Goal: Information Seeking & Learning: Learn about a topic

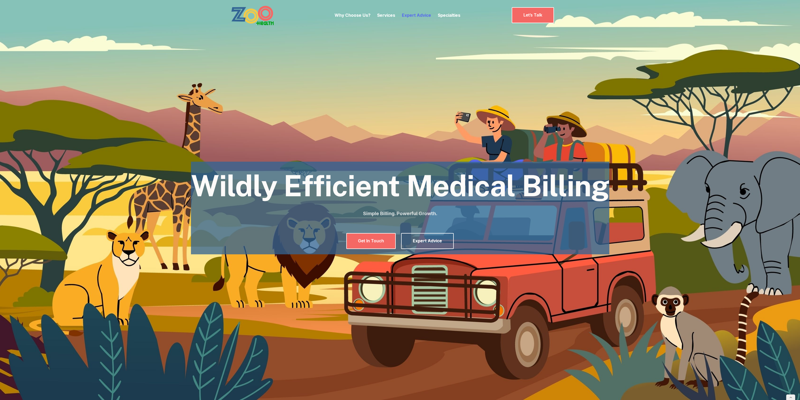
click at [420, 15] on link "Expert Advice" at bounding box center [416, 15] width 29 height 5
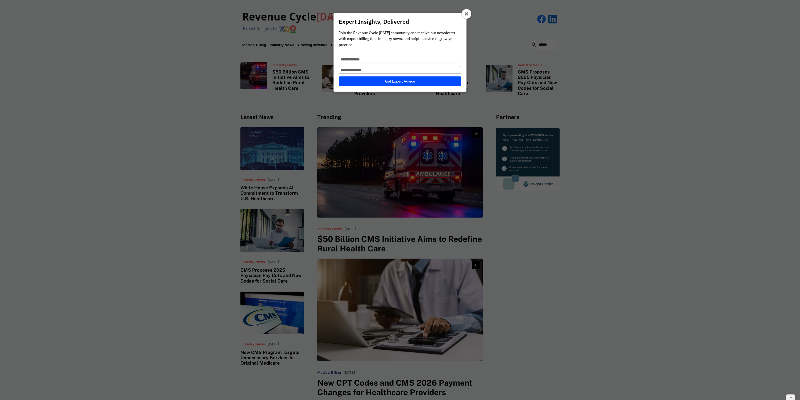
click at [467, 14] on icon at bounding box center [467, 14] width 4 height 4
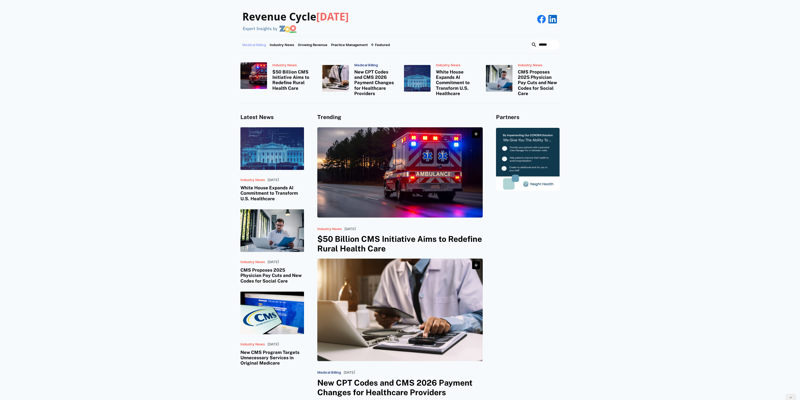
click at [251, 47] on link "Medical Billing" at bounding box center [254, 45] width 27 height 18
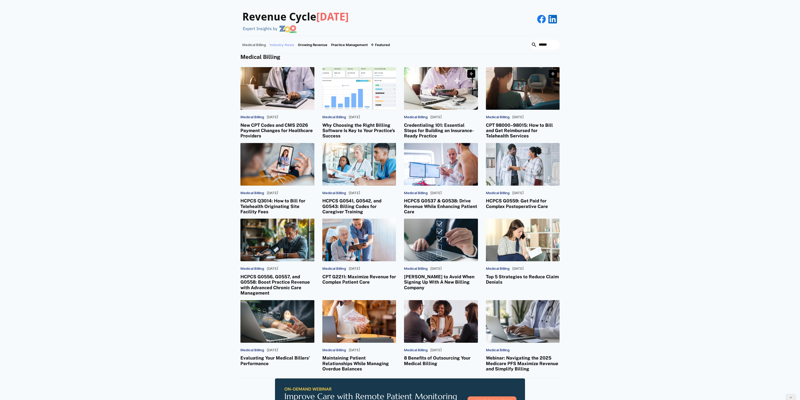
click at [288, 46] on link "Industry News" at bounding box center [282, 45] width 28 height 18
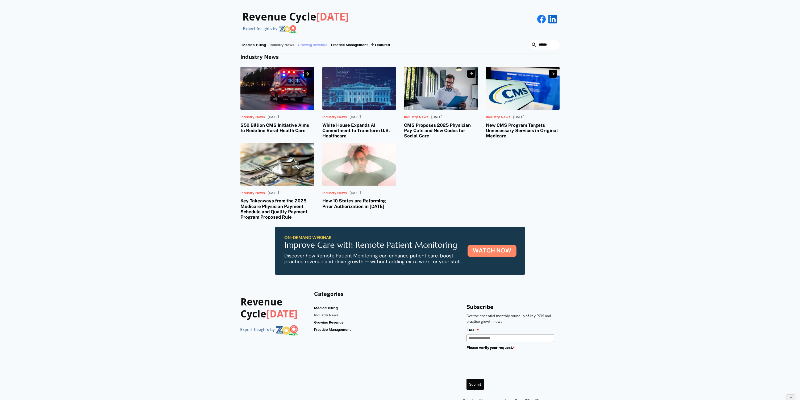
click at [315, 46] on link "Growing Revenue" at bounding box center [312, 45] width 33 height 18
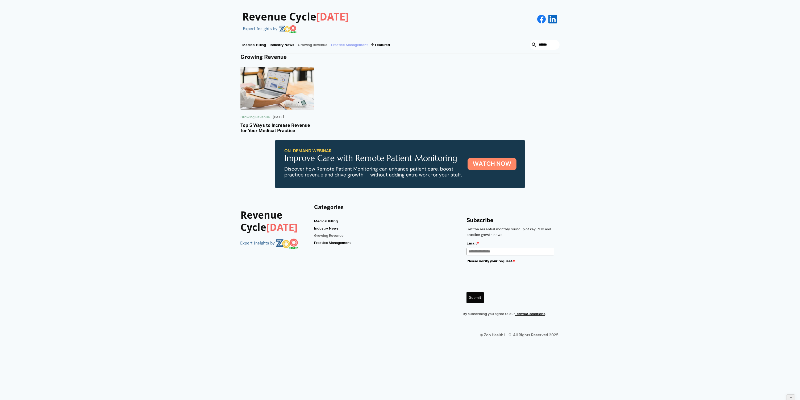
click at [347, 45] on link "Practice Management" at bounding box center [349, 45] width 40 height 18
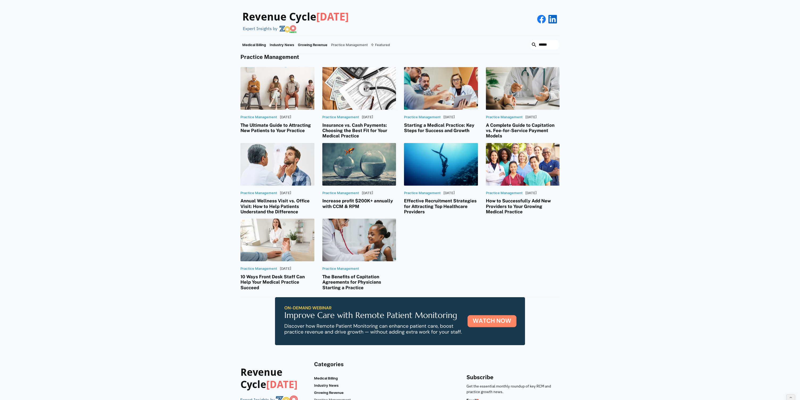
click at [387, 45] on div "Featured" at bounding box center [382, 45] width 15 height 4
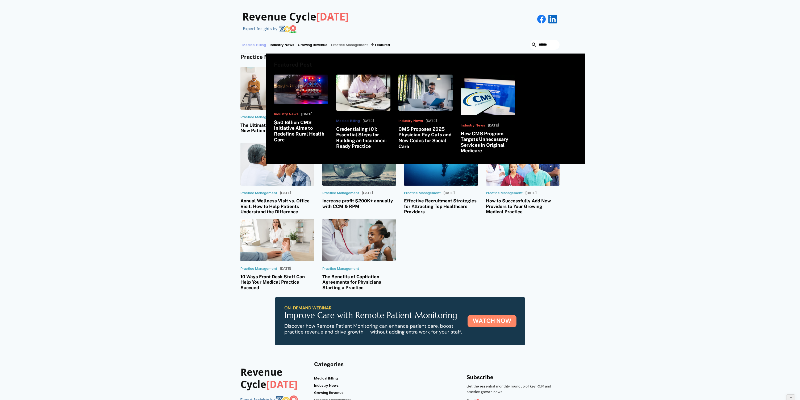
click at [252, 44] on link "Medical Billing" at bounding box center [254, 45] width 27 height 18
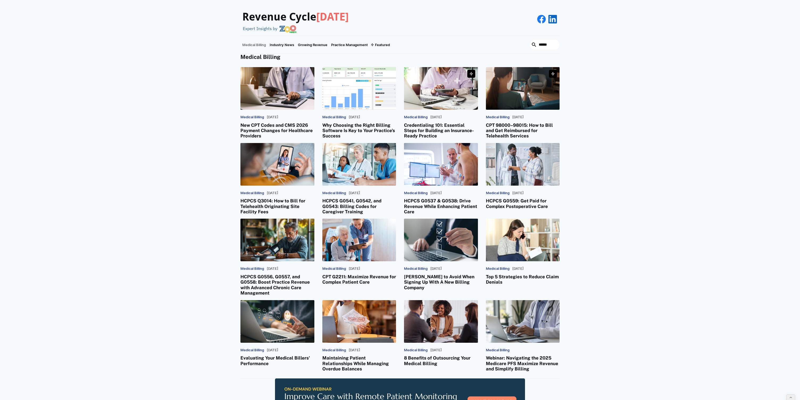
click at [260, 44] on link "Medical Billing" at bounding box center [254, 45] width 27 height 18
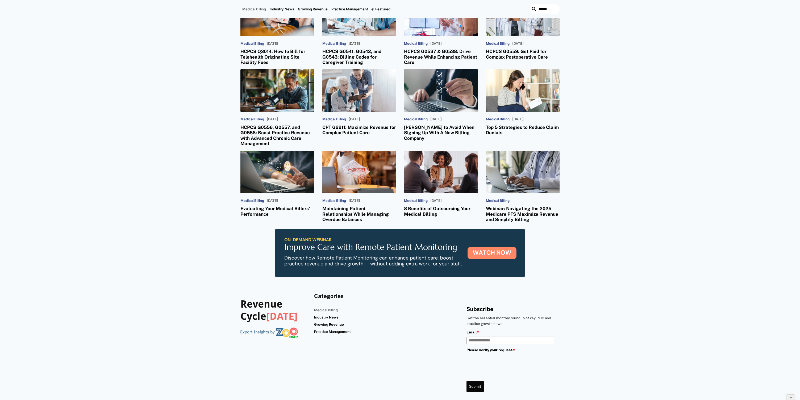
scroll to position [162, 0]
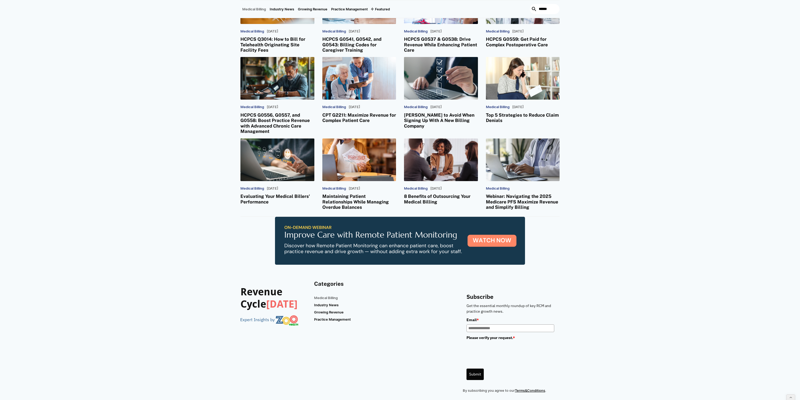
click at [367, 237] on link at bounding box center [400, 241] width 250 height 48
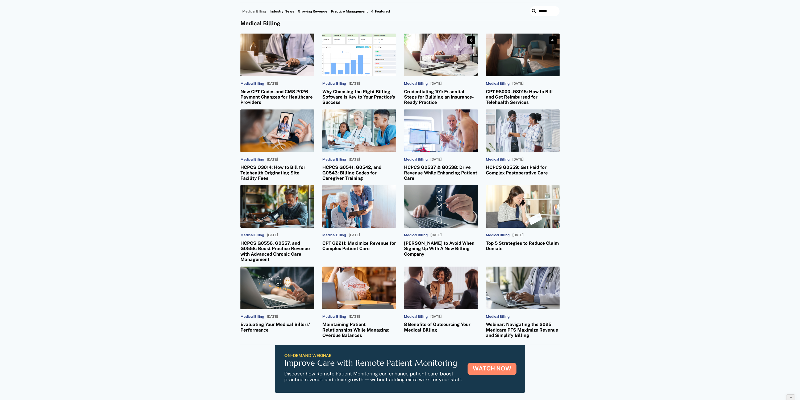
scroll to position [185, 0]
